Goal: Ask a question: Seek information or help from site administrators or community

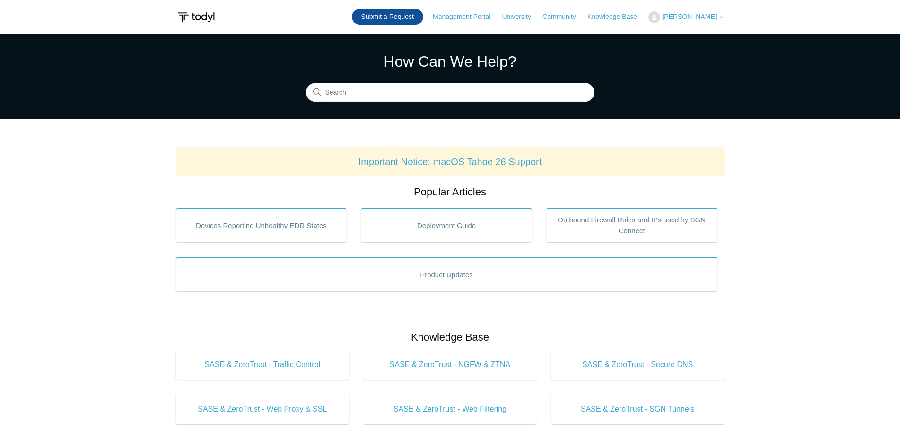
click at [396, 14] on link "Submit a Request" at bounding box center [387, 17] width 71 height 16
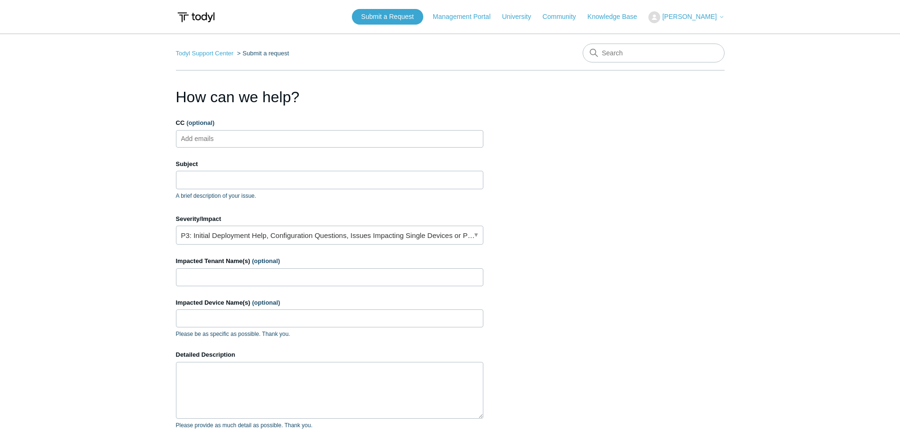
click at [309, 145] on ul "Add emails" at bounding box center [329, 138] width 307 height 17
click at [152, 213] on main "Todyl Support Center Submit a request How can we help? CC (optional) Add emails…" at bounding box center [450, 277] width 900 height 487
click at [658, 152] on section "How can we help? CC (optional) Add emails Subject A brief description of your i…" at bounding box center [450, 303] width 548 height 435
